Goal: Information Seeking & Learning: Learn about a topic

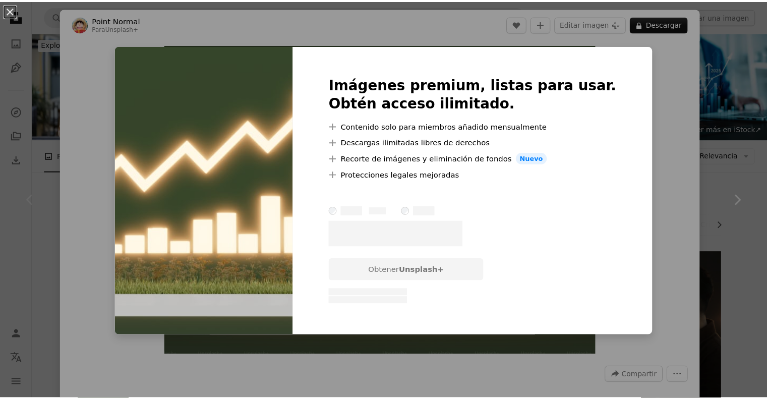
scroll to position [50, 0]
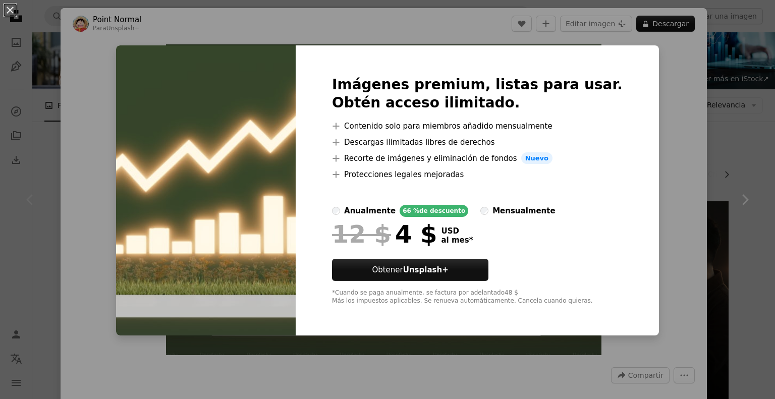
click at [627, 147] on div "Imágenes premium, listas para usar. Obtén acceso ilimitado. A plus sign Conteni…" at bounding box center [476, 190] width 363 height 290
click at [234, 74] on img at bounding box center [206, 190] width 180 height 290
click at [6, 15] on button "An X shape" at bounding box center [10, 10] width 12 height 12
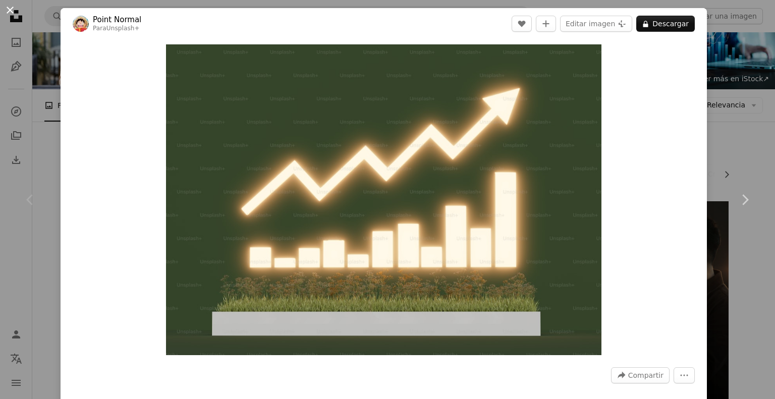
click at [8, 12] on button "An X shape" at bounding box center [10, 10] width 12 height 12
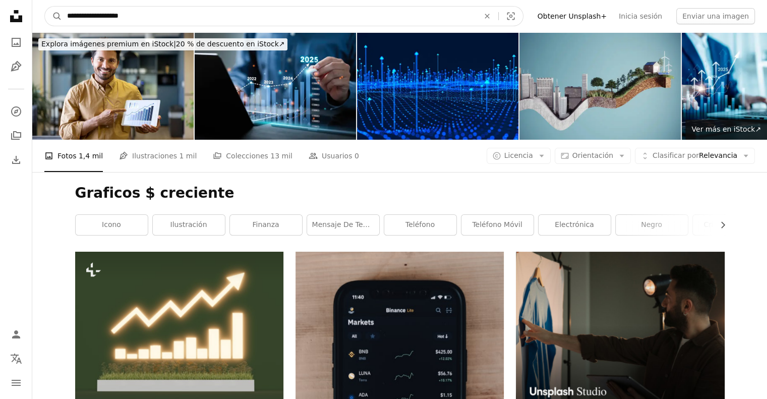
click at [247, 12] on input "**********" at bounding box center [269, 16] width 414 height 19
click at [514, 13] on icon "Búsqueda visual" at bounding box center [511, 17] width 8 height 8
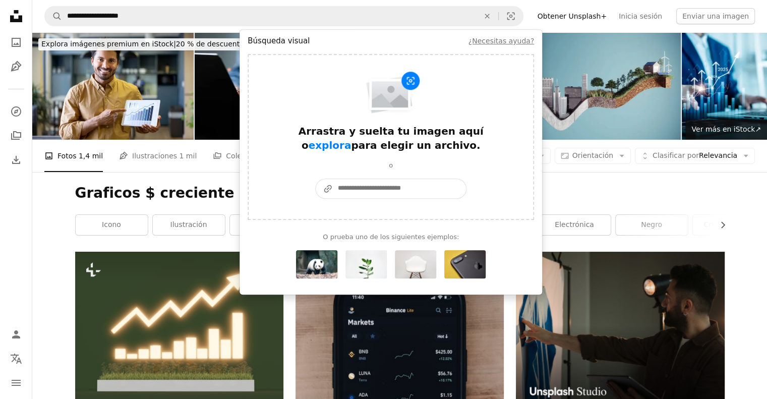
click at [352, 192] on input "A URL sharing icon (chains) Pegar una imagen o un URL" at bounding box center [399, 188] width 133 height 19
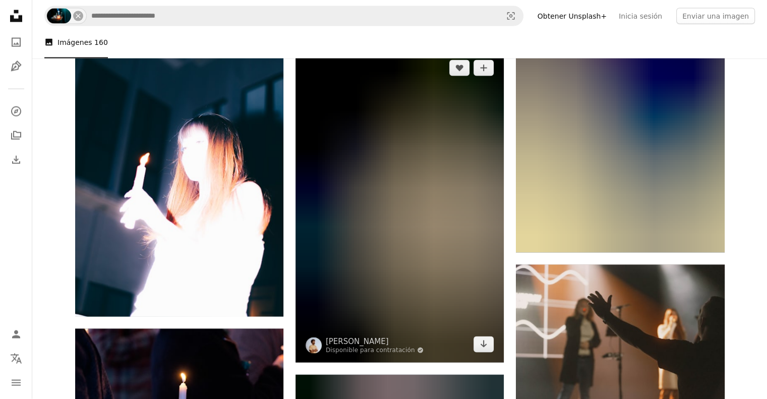
scroll to position [1916, 0]
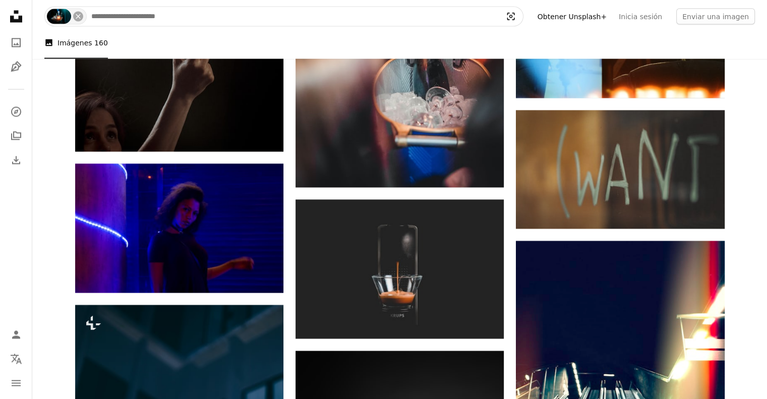
click at [523, 14] on icon "Visual search" at bounding box center [511, 16] width 24 height 10
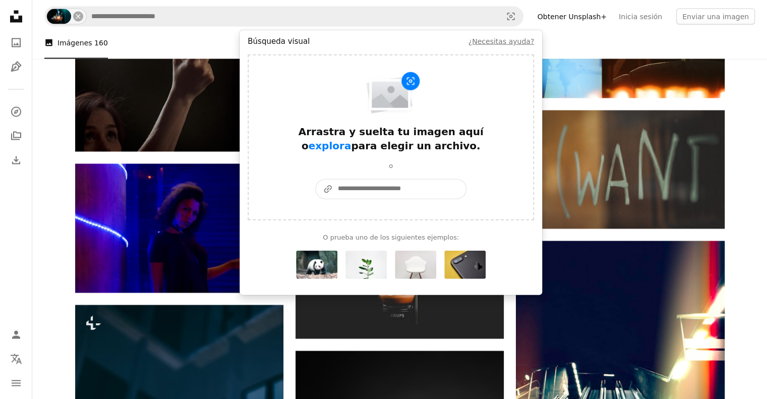
click at [381, 184] on input "A URL sharing icon (chains) Pegar una imagen o un URL" at bounding box center [399, 188] width 133 height 19
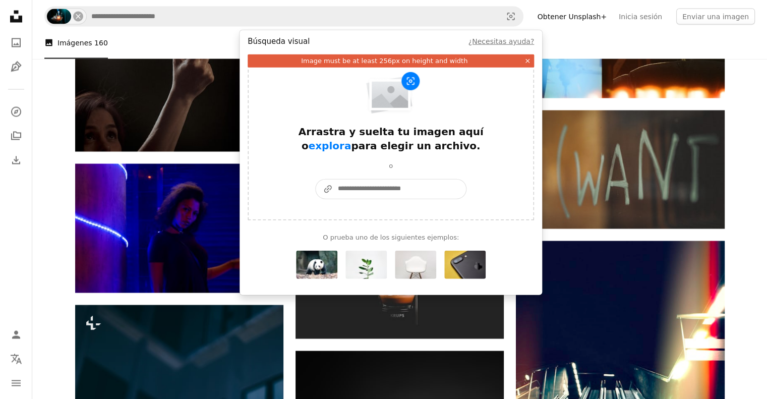
drag, startPoint x: 383, startPoint y: 191, endPoint x: 408, endPoint y: 167, distance: 34.2
click at [383, 191] on input "A URL sharing icon (chains) Pegar una imagen o un URL" at bounding box center [399, 188] width 133 height 19
click at [354, 113] on div "Arrastra y suelta tu imagen aquí o explora para elegir un archivo." at bounding box center [391, 109] width 202 height 85
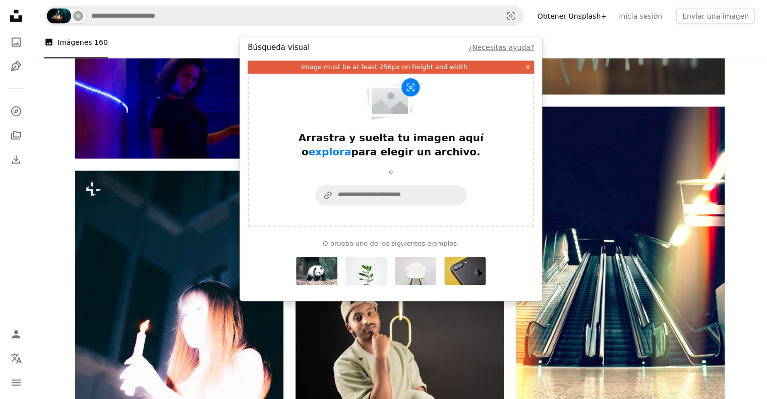
scroll to position [2067, 0]
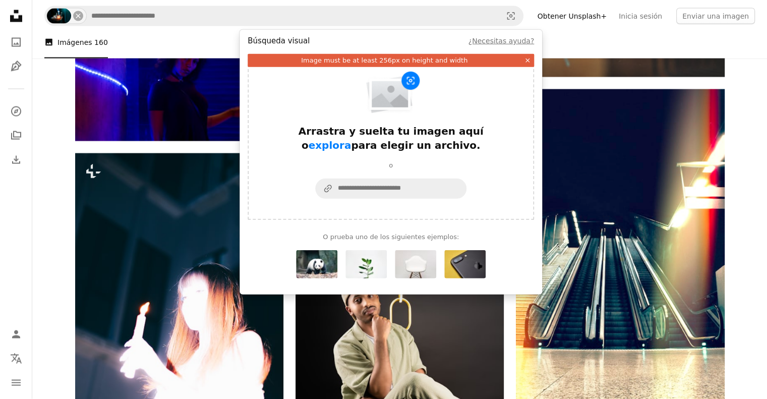
click at [2, 219] on nav "Unsplash logo Página de inicio de Unsplash A photo Pen Tool A compass A stack o…" at bounding box center [16, 199] width 32 height 399
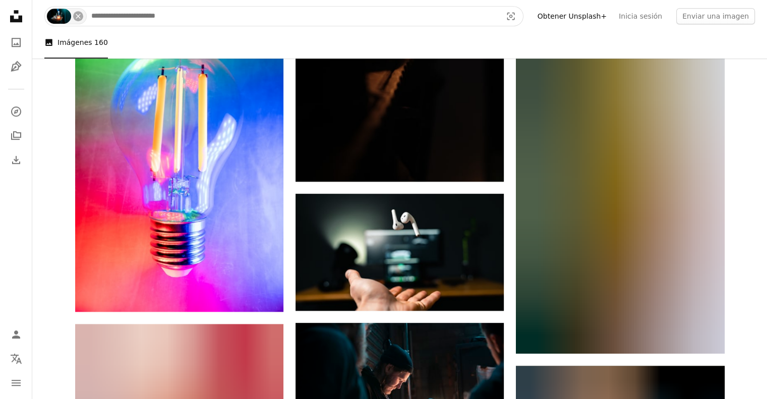
scroll to position [908, 0]
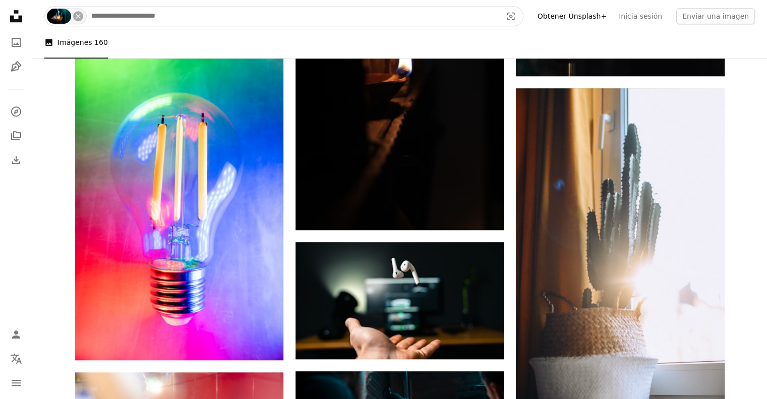
click at [166, 21] on input "Encuentra imágenes en todo el sitio" at bounding box center [292, 16] width 412 height 19
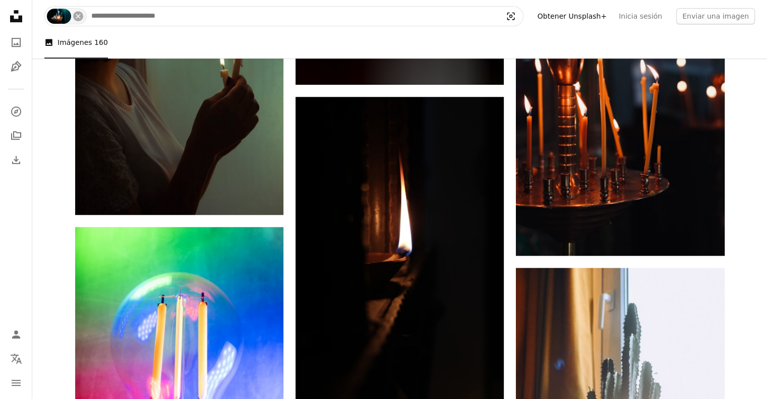
scroll to position [706, 0]
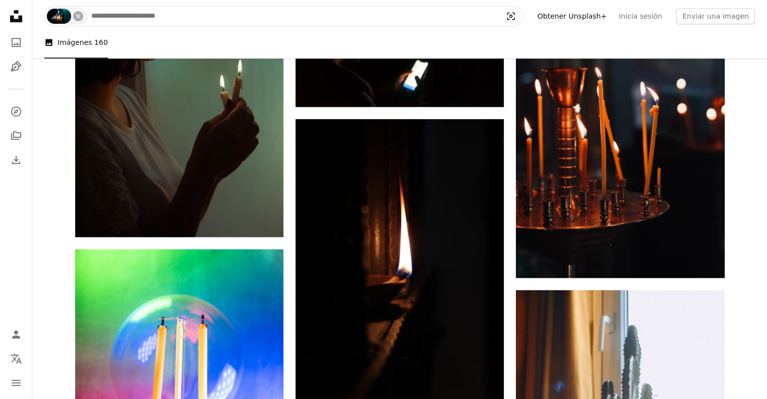
click at [523, 18] on icon "Visual search" at bounding box center [511, 16] width 24 height 10
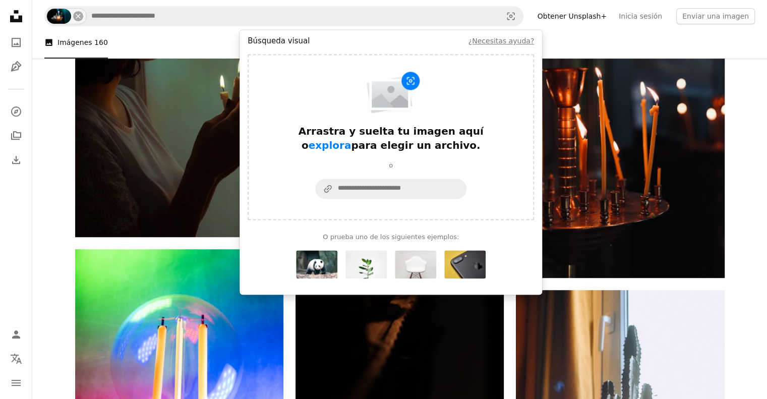
click at [394, 164] on div "o" at bounding box center [390, 165] width 151 height 10
click at [387, 190] on input "A URL sharing icon (chains) Pegar una imagen o un URL" at bounding box center [399, 188] width 133 height 19
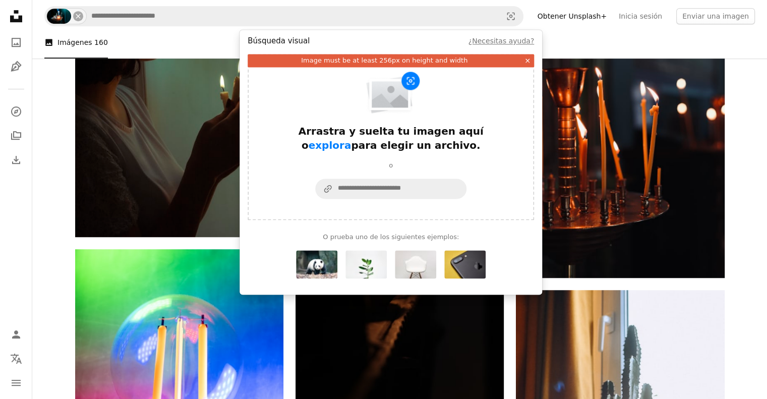
click at [374, 60] on div "Image must be at least 256px on height and width" at bounding box center [384, 60] width 273 height 12
click at [374, 61] on div "Image must be at least 256px on height and width" at bounding box center [384, 60] width 273 height 12
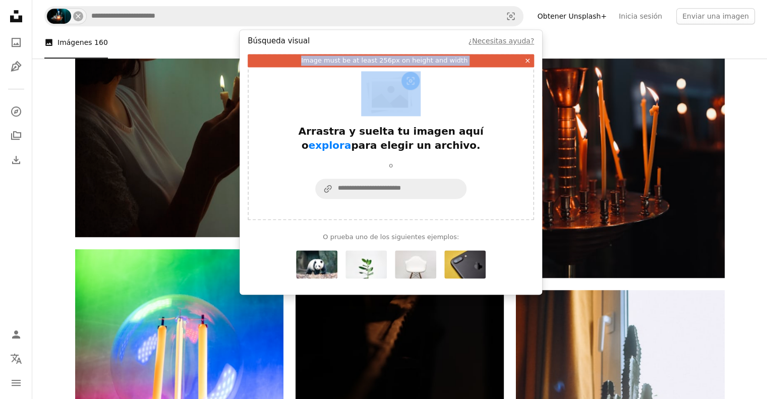
click at [374, 61] on div "Image must be at least 256px on height and width" at bounding box center [384, 60] width 273 height 12
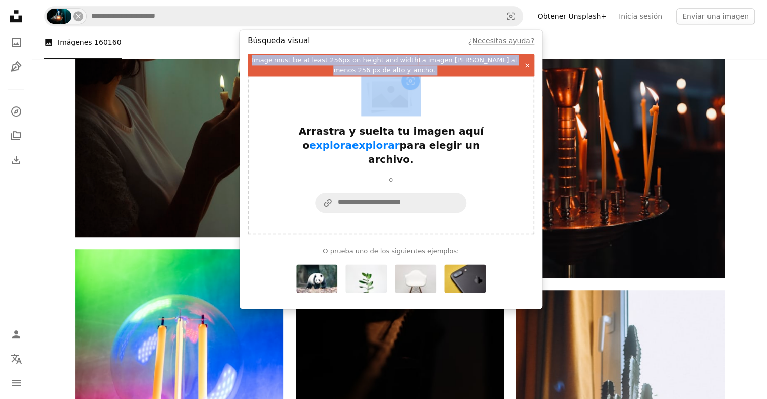
click at [455, 60] on span "La imagen [PERSON_NAME] al menos 256 px de alto y ancho." at bounding box center [426, 65] width 184 height 18
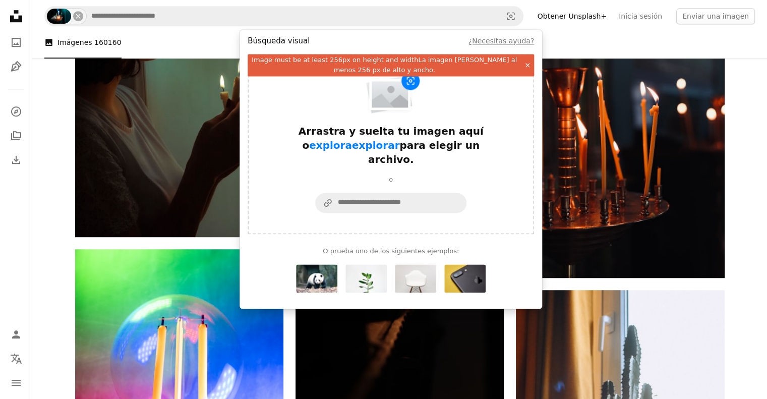
click at [455, 60] on span "La imagen [PERSON_NAME] al menos 256 px de alto y ancho." at bounding box center [426, 65] width 184 height 18
click at [0, 224] on nav "Unsplash logo Página de inicio de Unsplash A photo Pen Tool A compass A stack o…" at bounding box center [16, 199] width 32 height 399
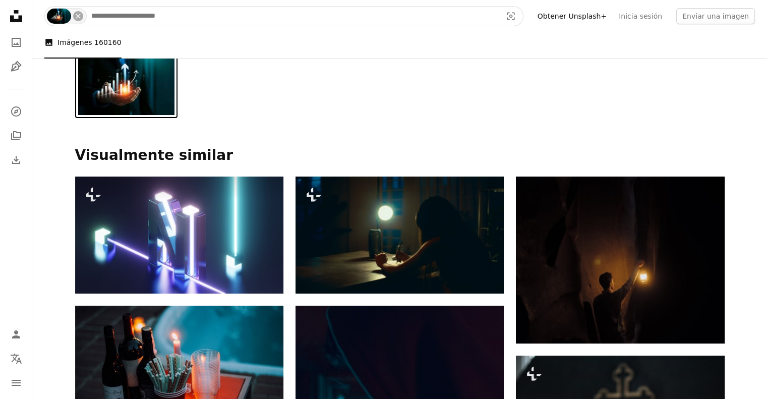
scroll to position [0, 0]
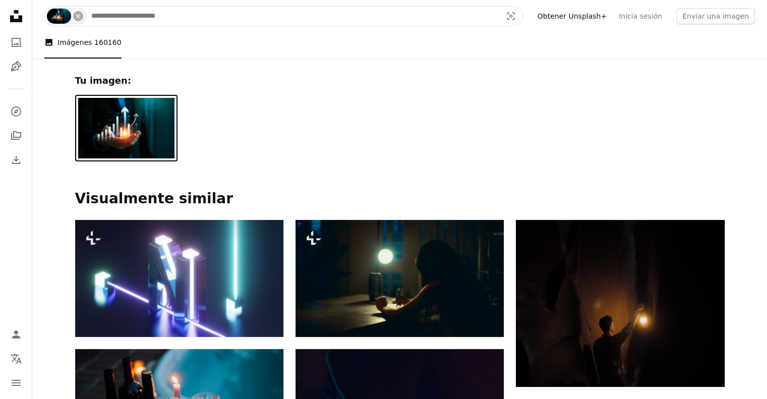
click at [176, 18] on input "Encuentra imágenes en todo el sitio" at bounding box center [292, 16] width 412 height 19
click at [186, 23] on input "Encuentra imágenes en todo el sitio" at bounding box center [292, 16] width 412 height 19
type input "**********"
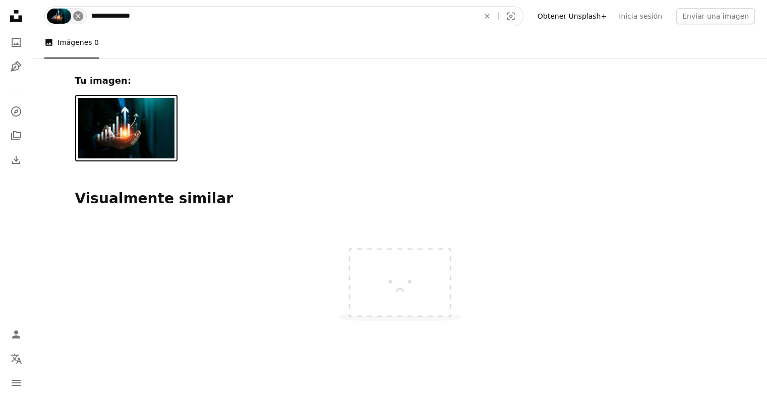
click at [77, 18] on icon "An X shape" at bounding box center [78, 16] width 8 height 8
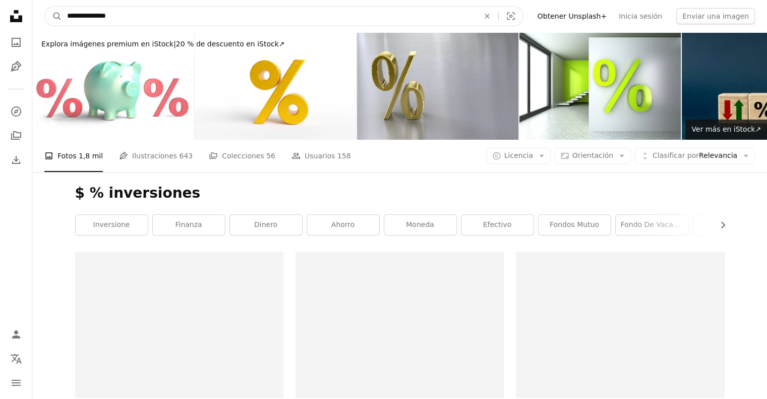
click at [130, 14] on input "**********" at bounding box center [269, 16] width 414 height 19
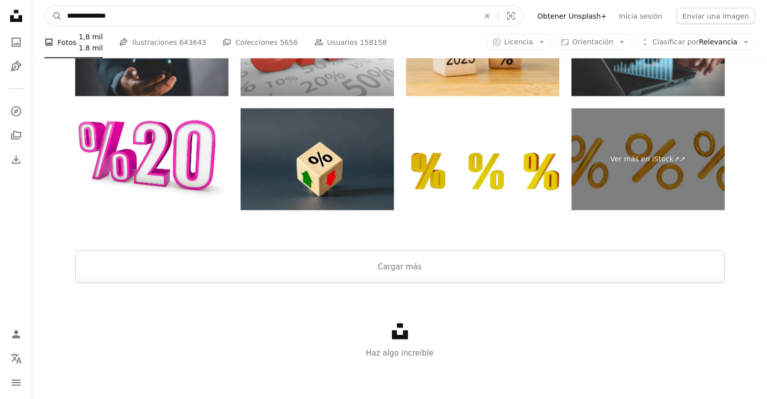
scroll to position [2031, 0]
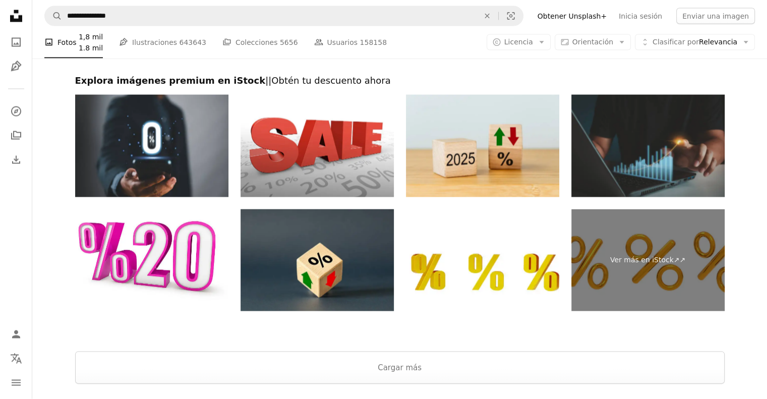
click at [672, 137] on img at bounding box center [647, 146] width 153 height 102
